Goal: Task Accomplishment & Management: Manage account settings

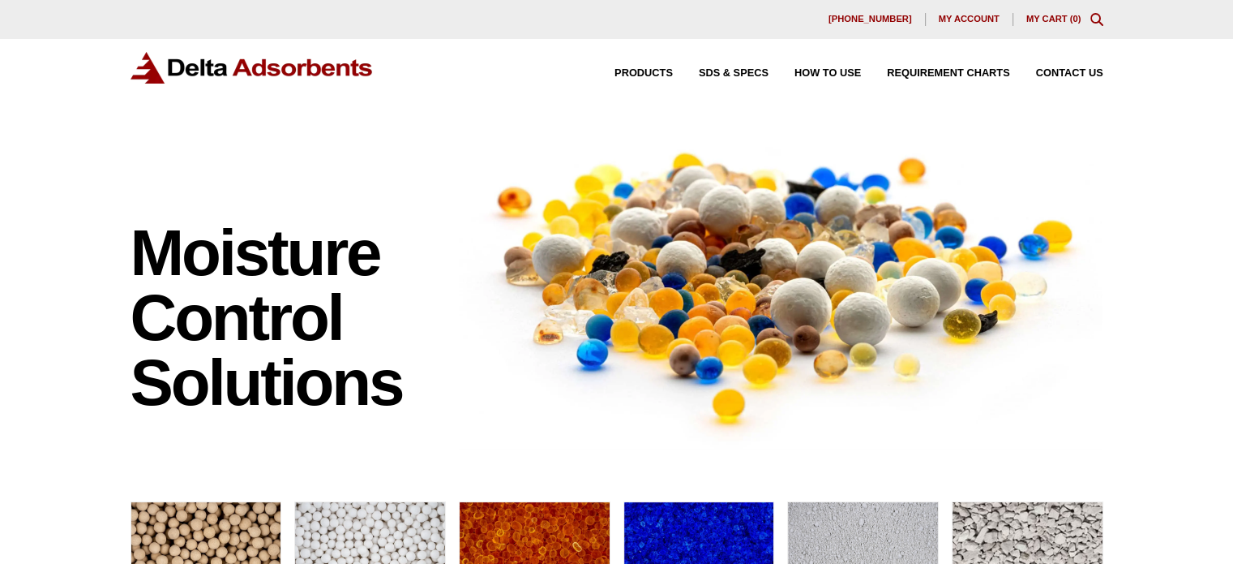
click at [963, 21] on span "My account" at bounding box center [969, 19] width 61 height 9
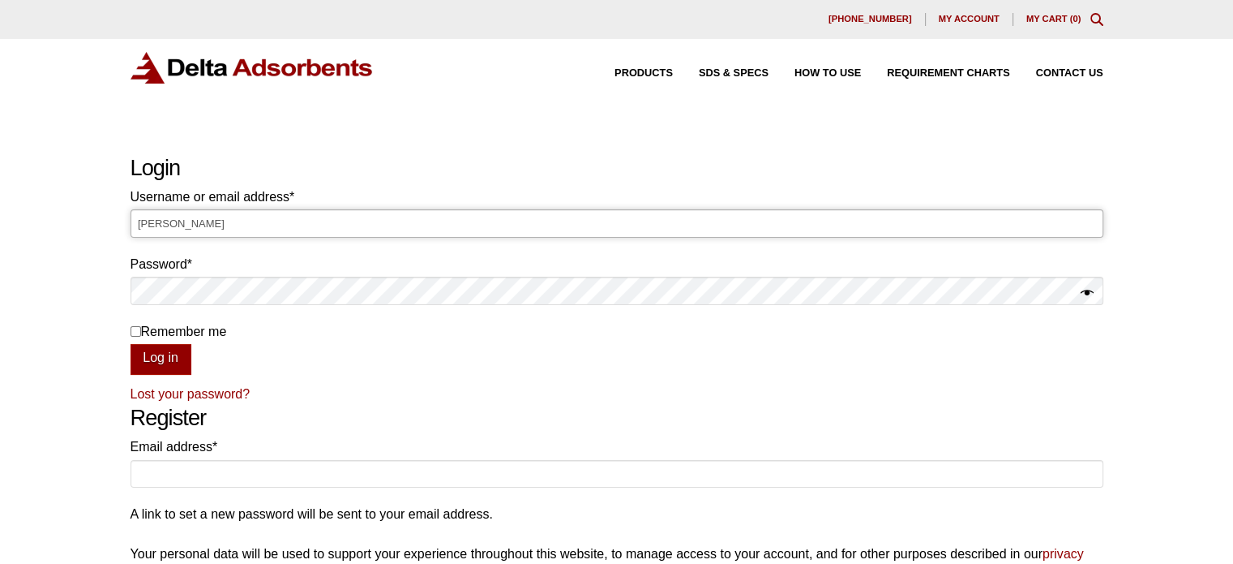
click at [489, 227] on input "Laura" at bounding box center [617, 223] width 973 height 28
type input "L"
type input "Laura@deltaadsorbents.com"
click at [131, 344] on button "Log in" at bounding box center [161, 359] width 61 height 31
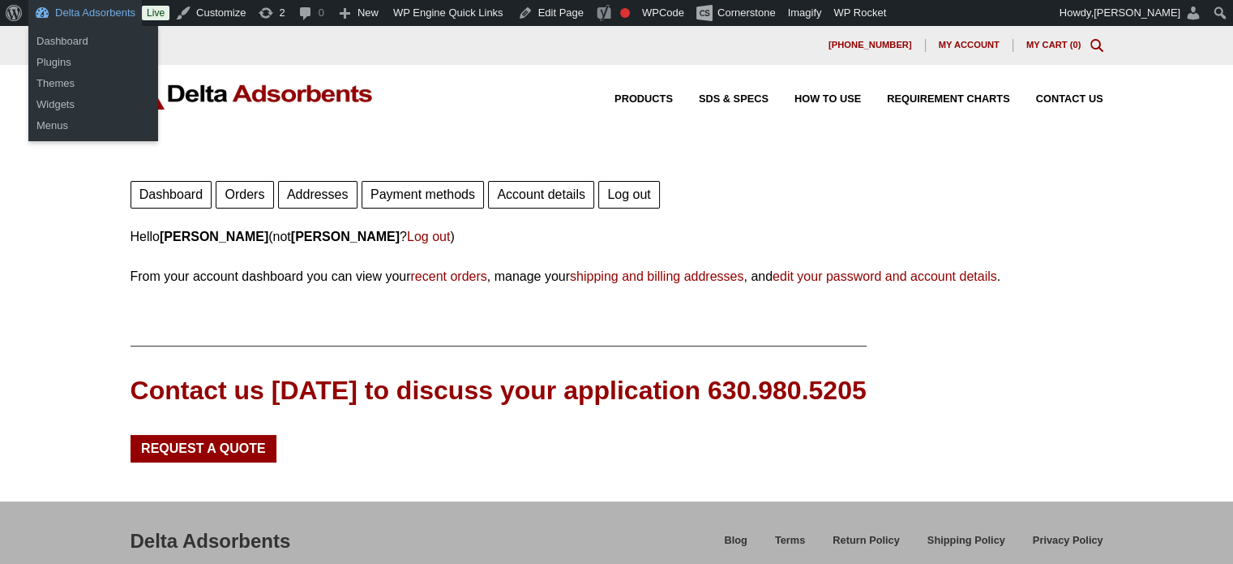
click at [79, 6] on link "Delta Adsorbents" at bounding box center [85, 13] width 114 height 26
click at [73, 43] on link "Dashboard" at bounding box center [93, 41] width 130 height 21
